Goal: Task Accomplishment & Management: Complete application form

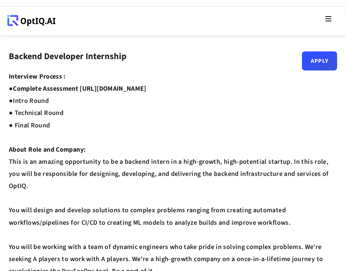
click at [119, 90] on strong "Complete Assessment [URL][DOMAIN_NAME] ●" at bounding box center [78, 94] width 138 height 21
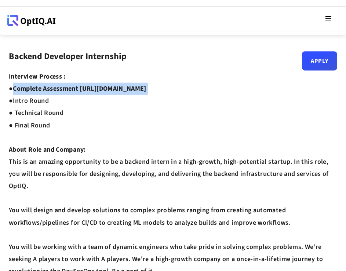
click at [119, 90] on strong "Complete Assessment [URL][DOMAIN_NAME] ●" at bounding box center [78, 94] width 138 height 21
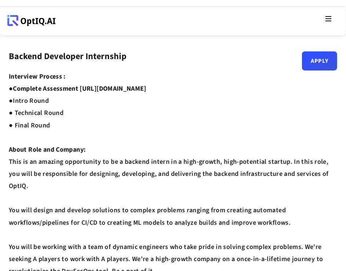
drag, startPoint x: 82, startPoint y: 88, endPoint x: 227, endPoint y: 88, distance: 145.1
copy strong "[URL][DOMAIN_NAME]"
click at [331, 66] on link "Apply" at bounding box center [319, 57] width 35 height 19
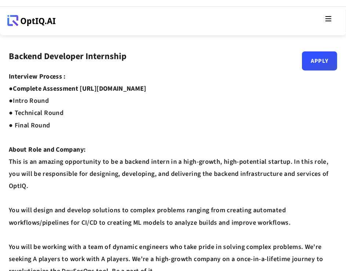
drag, startPoint x: 199, startPoint y: 87, endPoint x: 83, endPoint y: 86, distance: 115.7
copy strong "[URL][DOMAIN_NAME]"
